Goal: Transaction & Acquisition: Purchase product/service

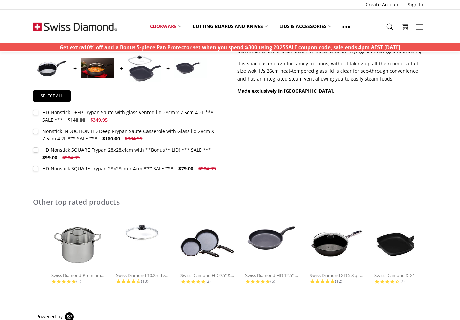
scroll to position [298, 0]
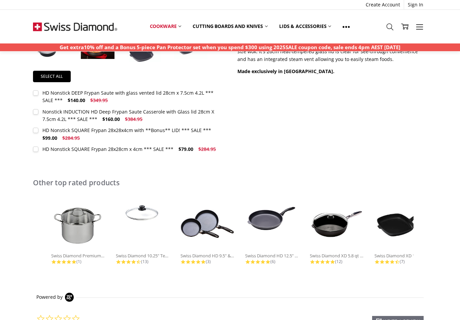
click at [338, 237] on img at bounding box center [337, 224] width 54 height 54
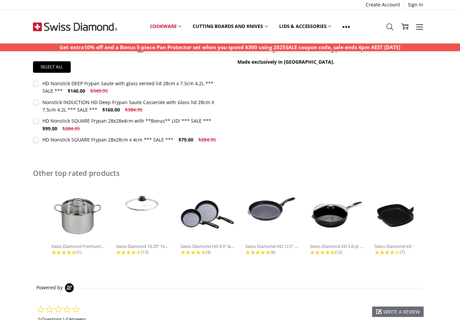
scroll to position [308, 0]
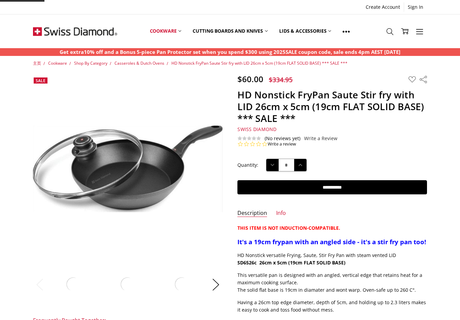
scroll to position [217, 0]
